Goal: Check status: Check status

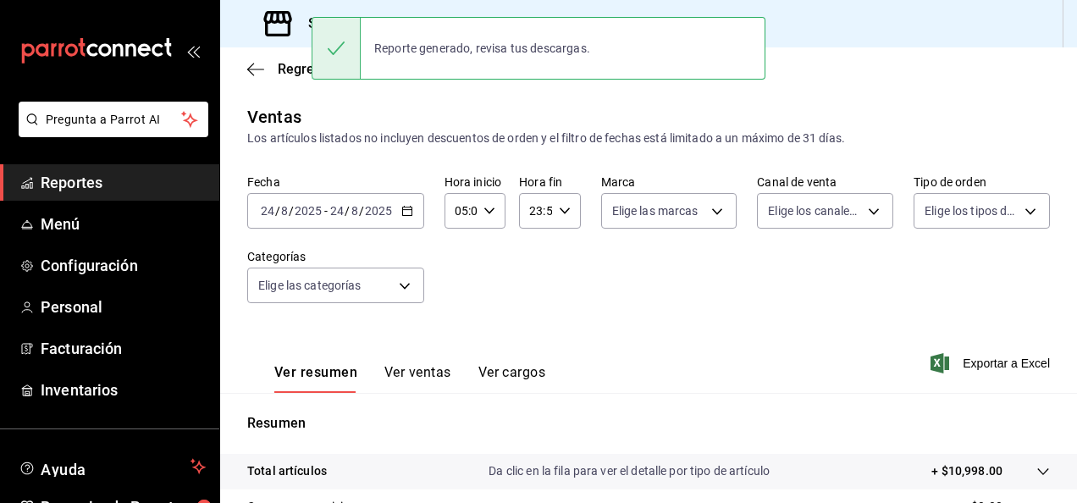
scroll to position [214, 0]
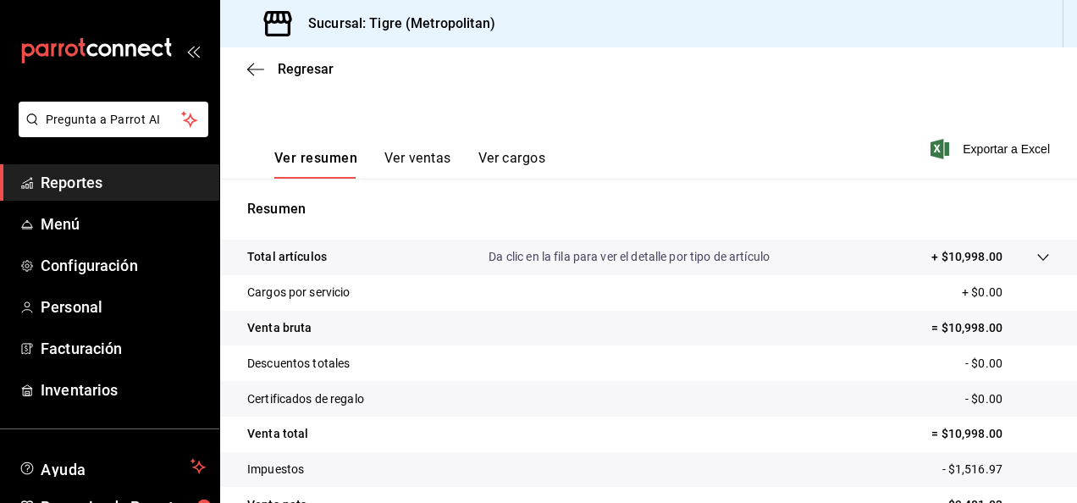
click at [124, 183] on span "Reportes" at bounding box center [123, 182] width 165 height 23
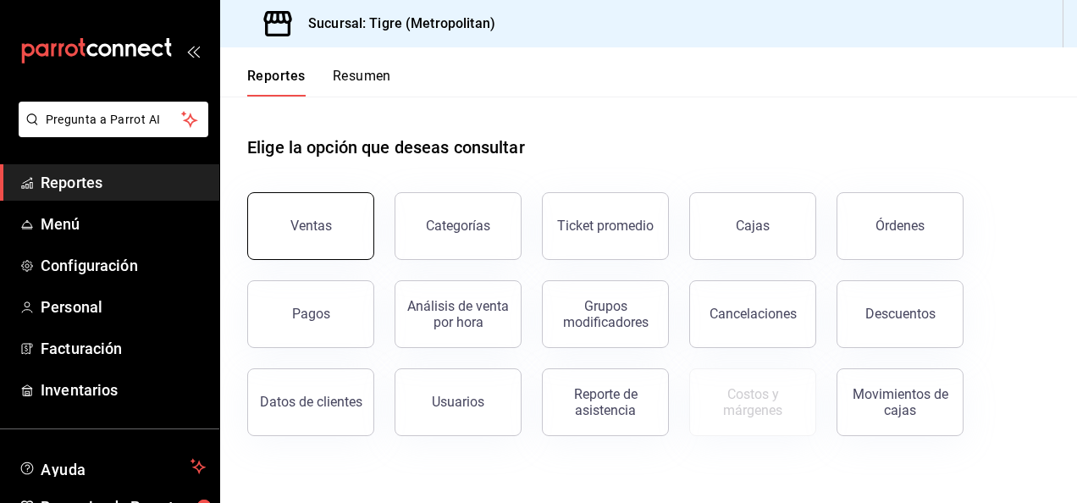
click at [272, 222] on button "Ventas" at bounding box center [310, 226] width 127 height 68
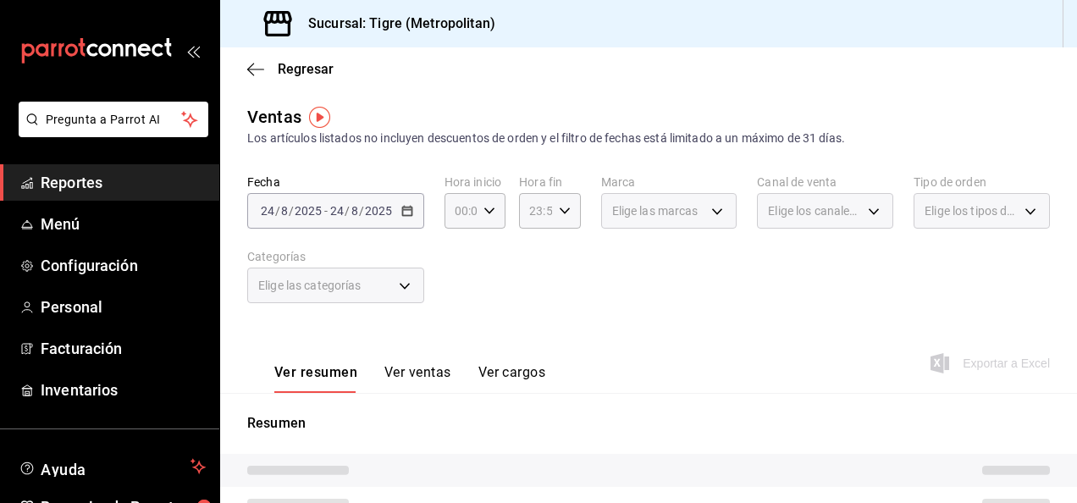
click at [410, 220] on div "[DATE] [DATE] - [DATE] [DATE]" at bounding box center [335, 211] width 177 height 36
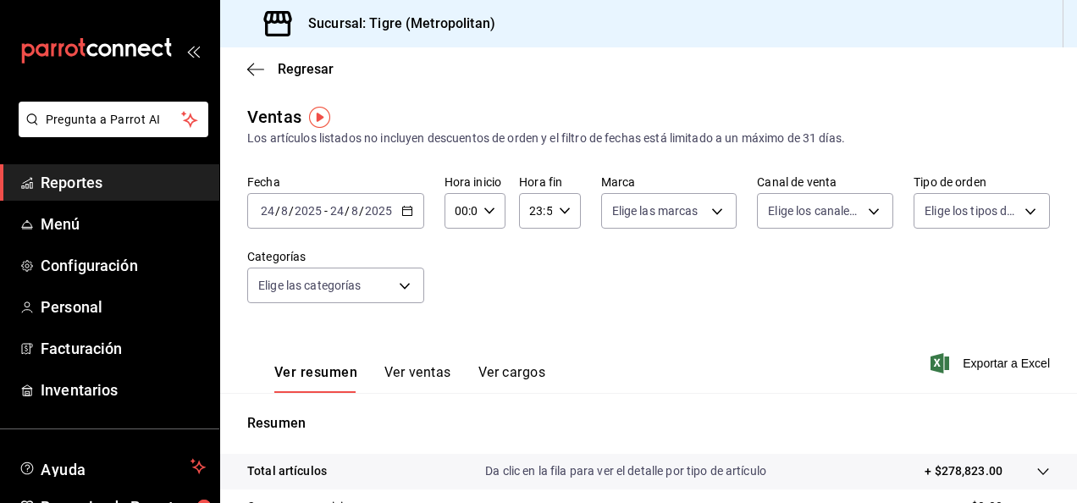
click at [402, 209] on icon "button" at bounding box center [407, 211] width 12 height 12
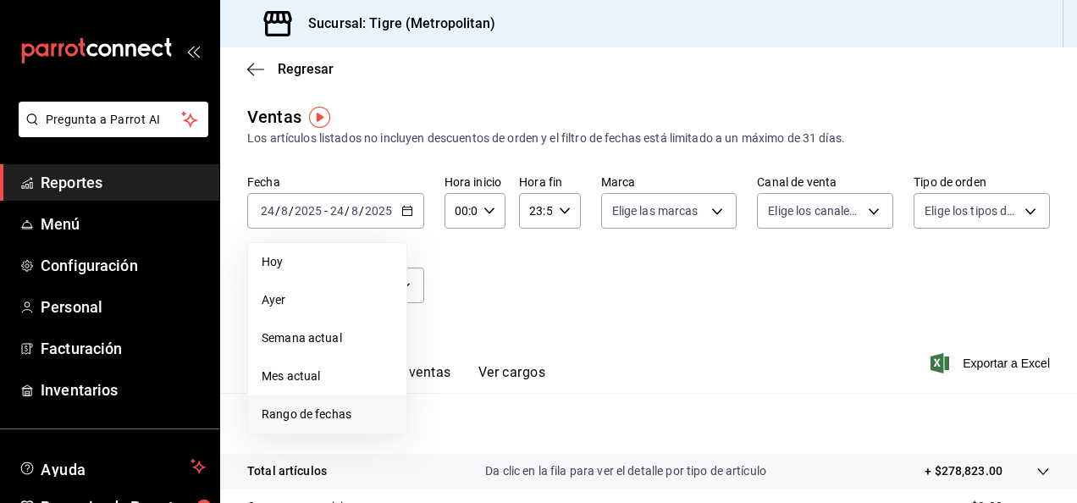
click at [337, 404] on li "Rango de fechas" at bounding box center [327, 414] width 158 height 38
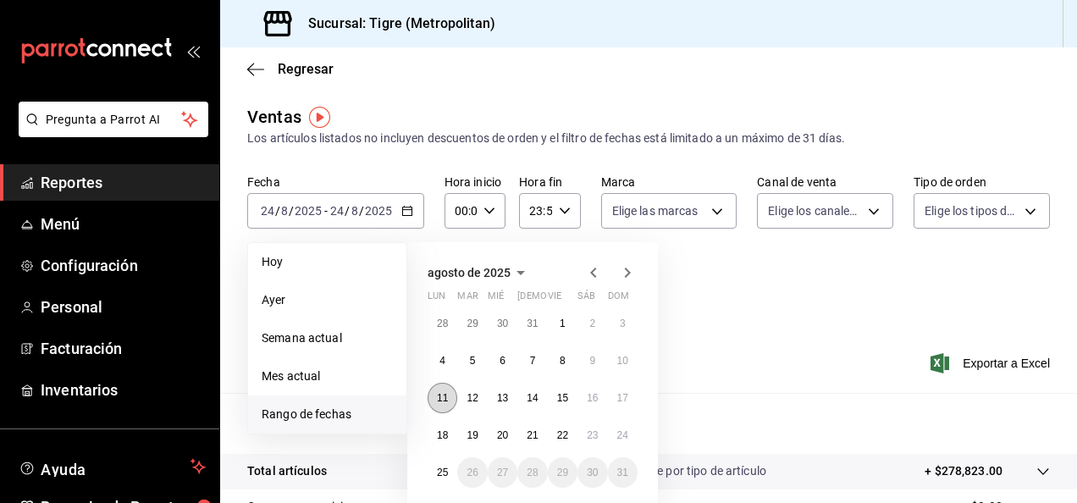
click at [444, 396] on abbr "11" at bounding box center [442, 398] width 11 height 12
click at [444, 435] on abbr "18" at bounding box center [442, 435] width 11 height 12
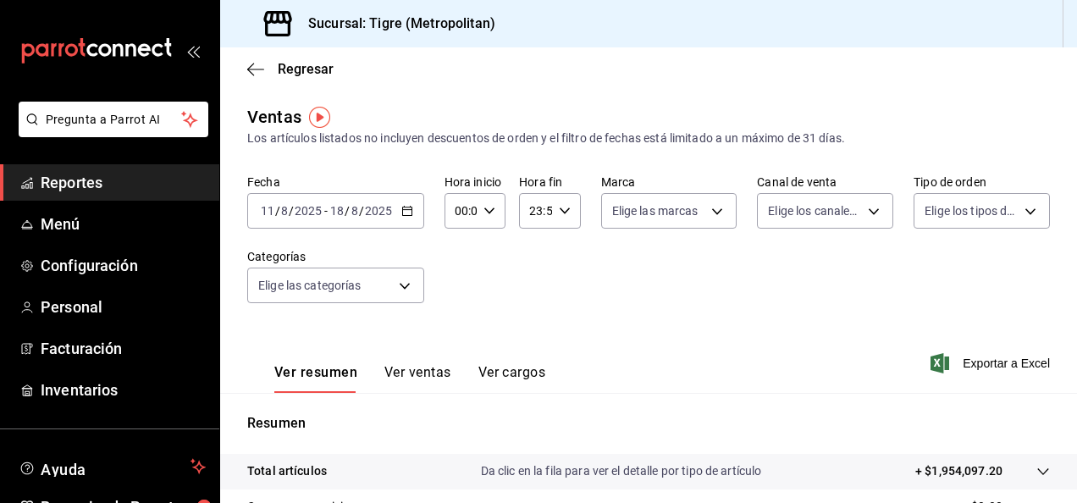
click at [462, 213] on input "00:00" at bounding box center [460, 211] width 32 height 34
click at [456, 336] on span "02" at bounding box center [457, 335] width 3 height 14
type input "02:00"
click at [456, 317] on span "05" at bounding box center [457, 322] width 3 height 14
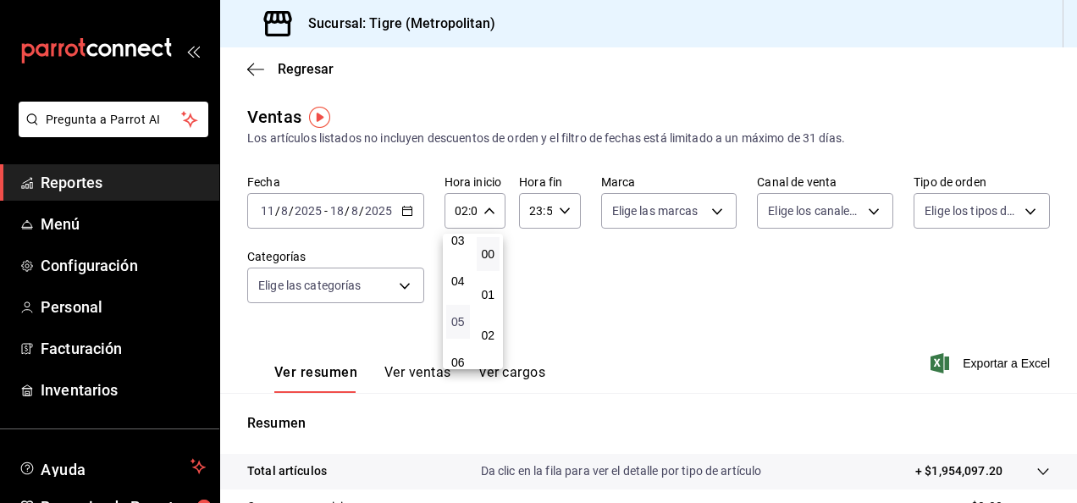
type input "05:00"
click at [456, 318] on span "05" at bounding box center [457, 322] width 3 height 14
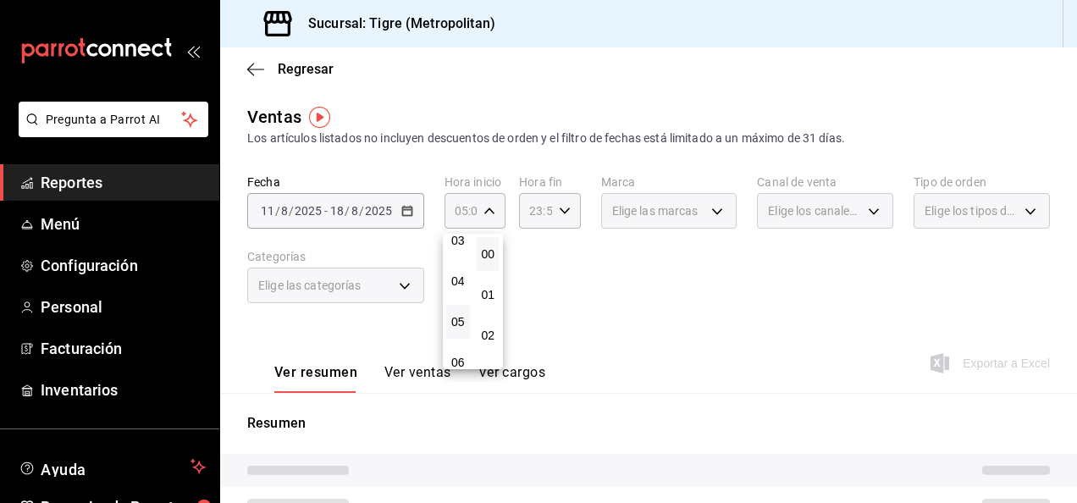
click at [696, 321] on div at bounding box center [538, 251] width 1077 height 503
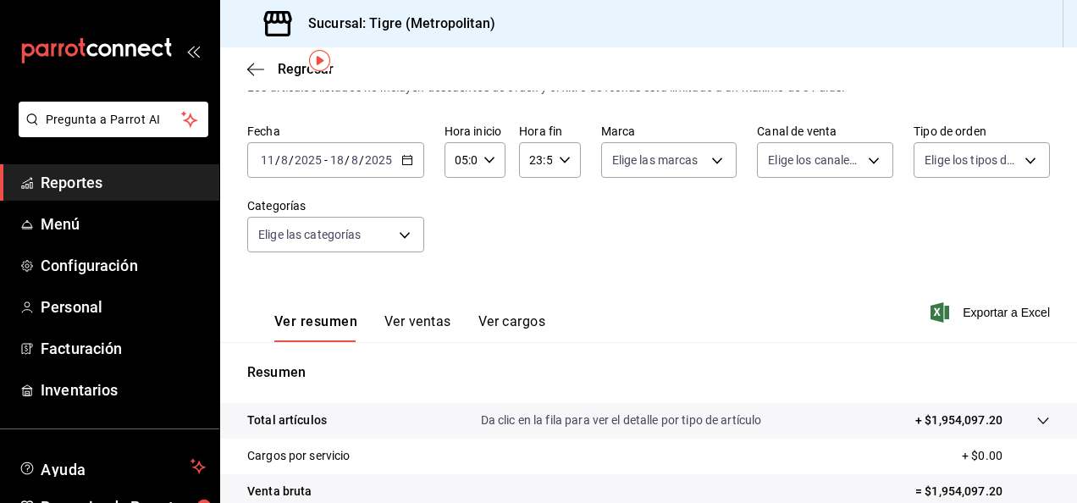
scroll to position [49, 0]
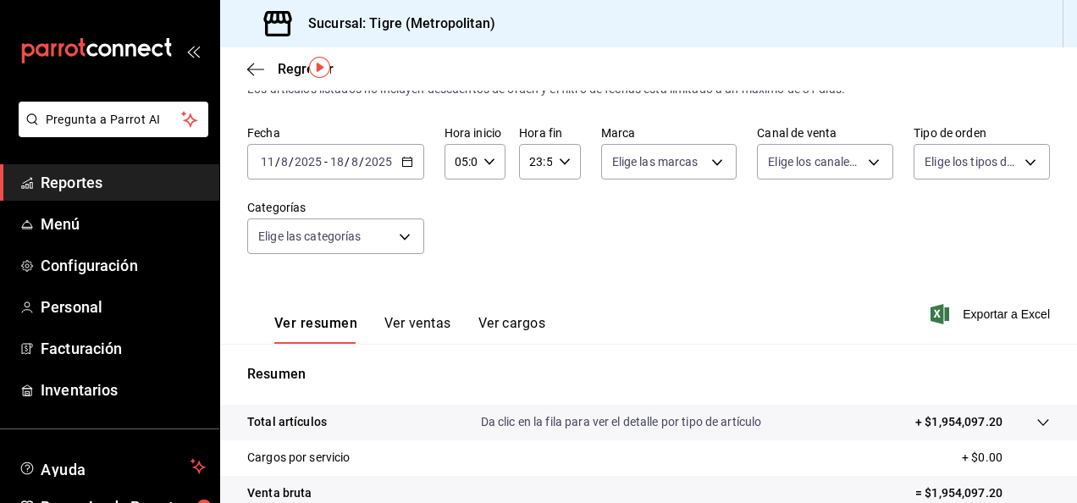
click at [414, 163] on div "[DATE] [DATE] - [DATE] [DATE]" at bounding box center [335, 162] width 177 height 36
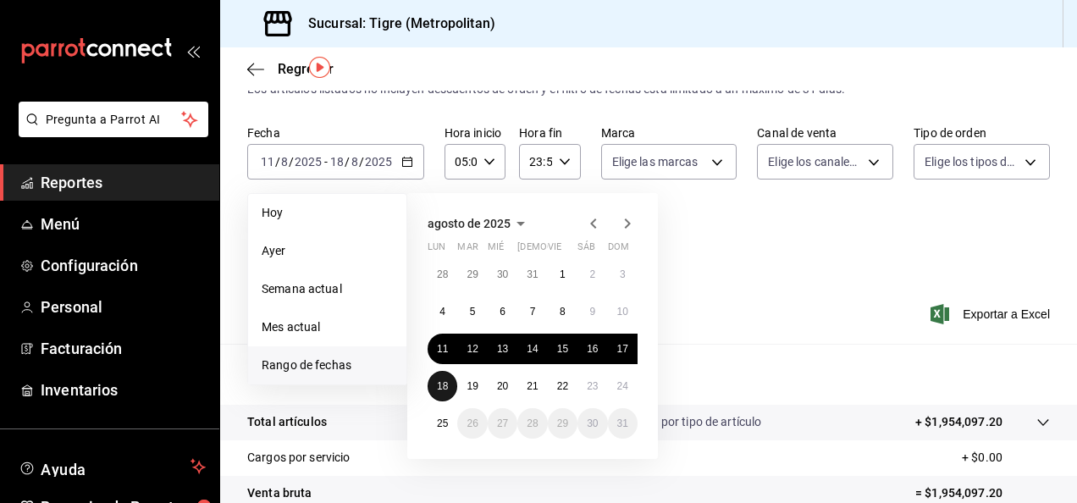
click at [441, 386] on abbr "18" at bounding box center [442, 386] width 11 height 12
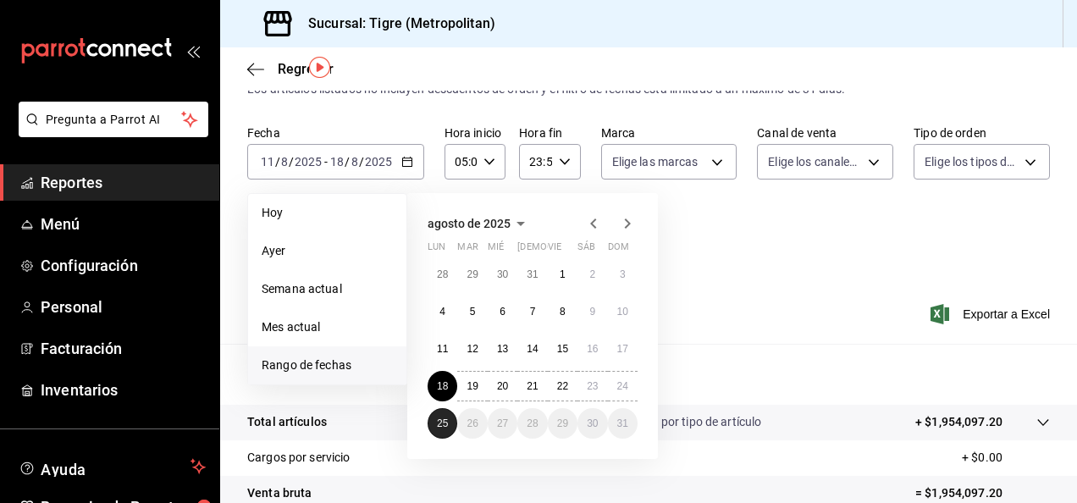
click at [444, 422] on abbr "25" at bounding box center [442, 423] width 11 height 12
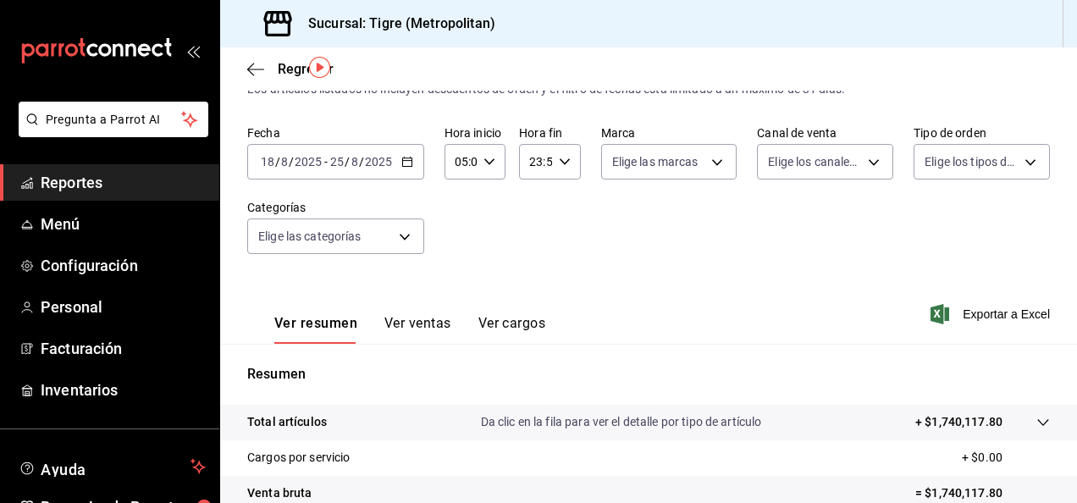
click at [469, 157] on input "05:00" at bounding box center [460, 162] width 32 height 34
click at [559, 235] on div at bounding box center [538, 251] width 1077 height 503
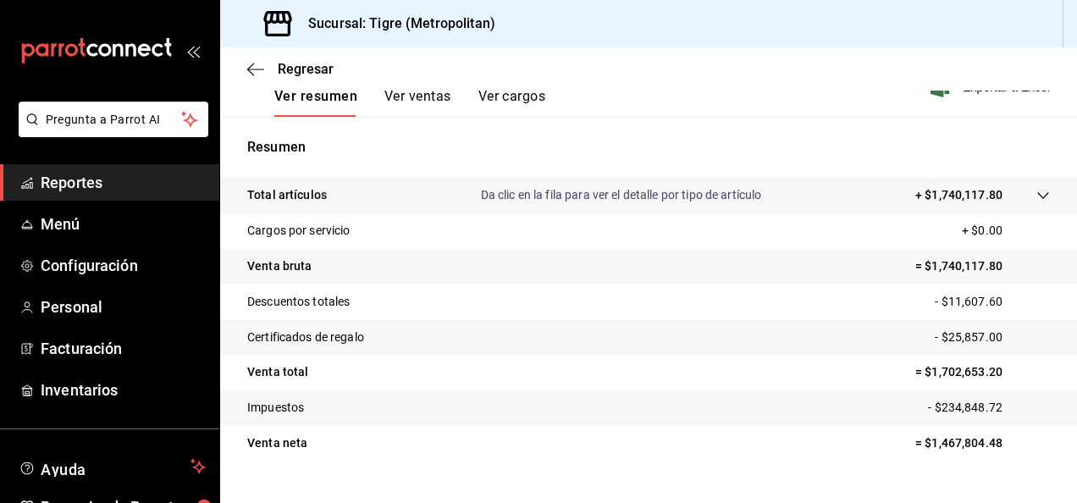
scroll to position [279, 0]
